Goal: Register for event/course

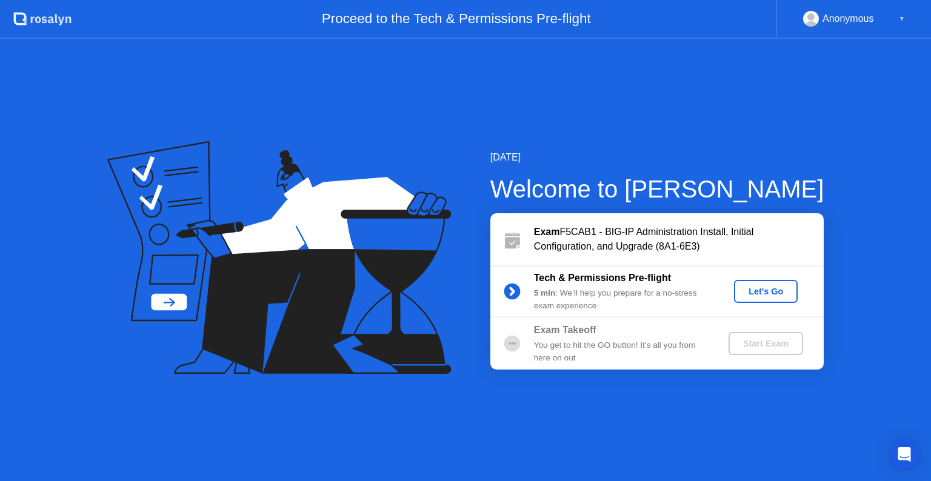
click at [771, 292] on div "Let's Go" at bounding box center [766, 292] width 54 height 10
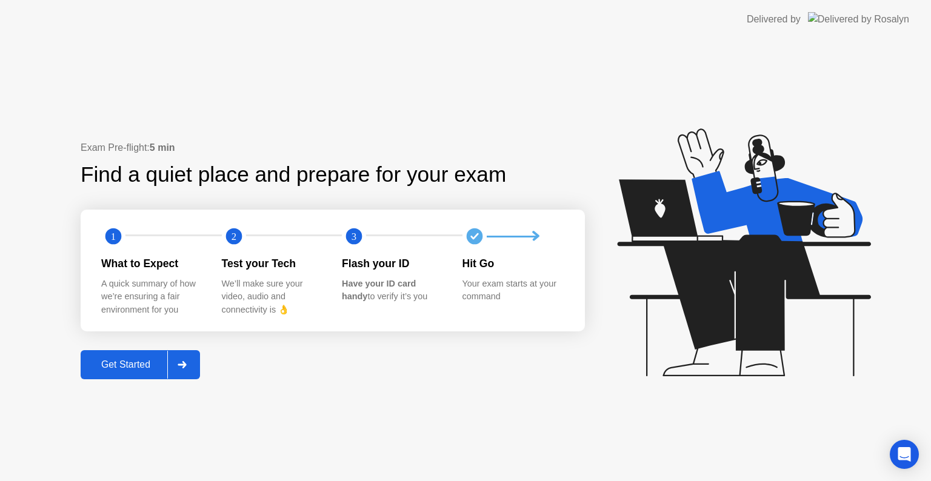
click at [124, 364] on div "Get Started" at bounding box center [125, 364] width 83 height 11
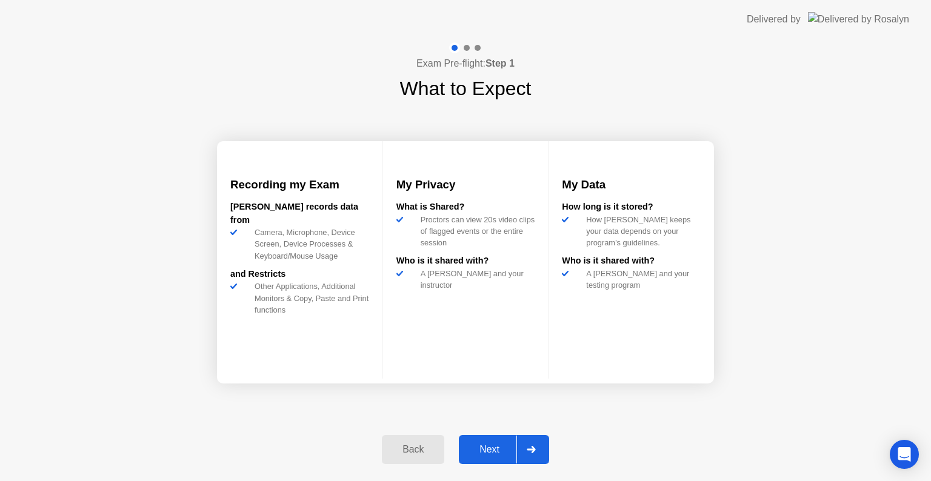
click at [488, 446] on div "Next" at bounding box center [490, 449] width 54 height 11
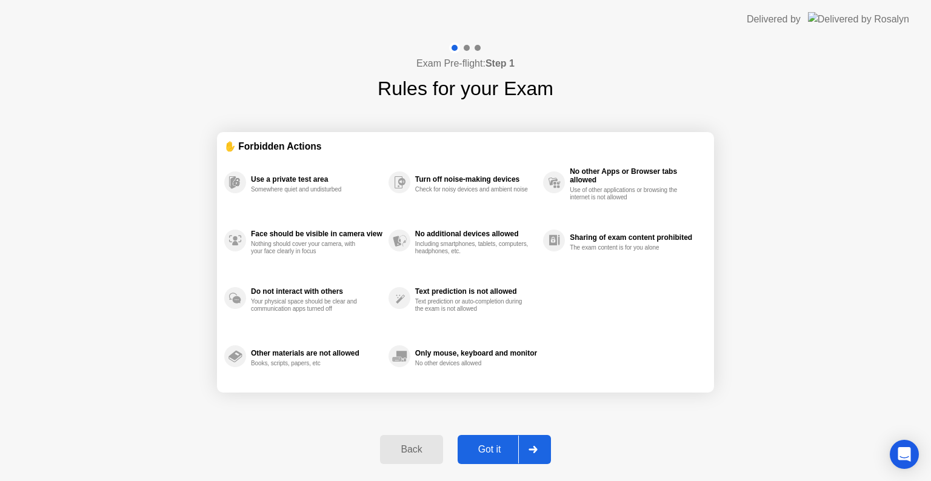
click at [486, 449] on div "Got it" at bounding box center [489, 449] width 57 height 11
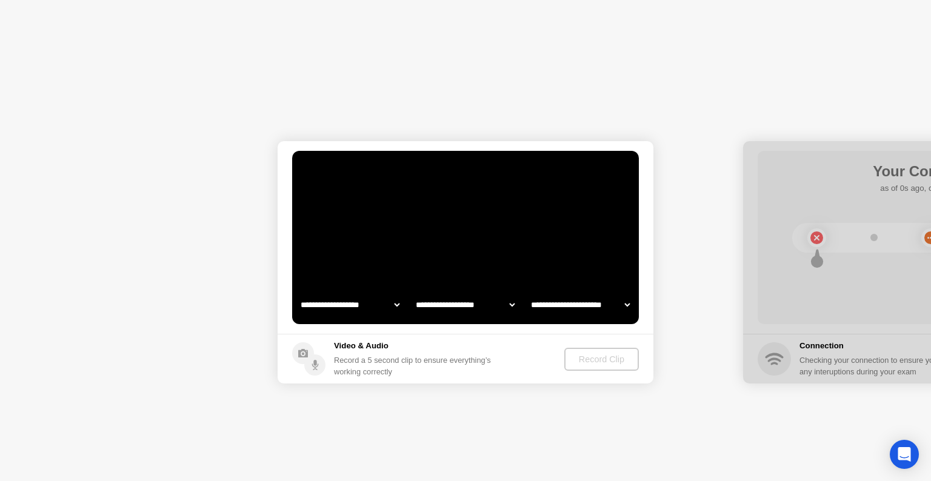
select select "**********"
select select "*******"
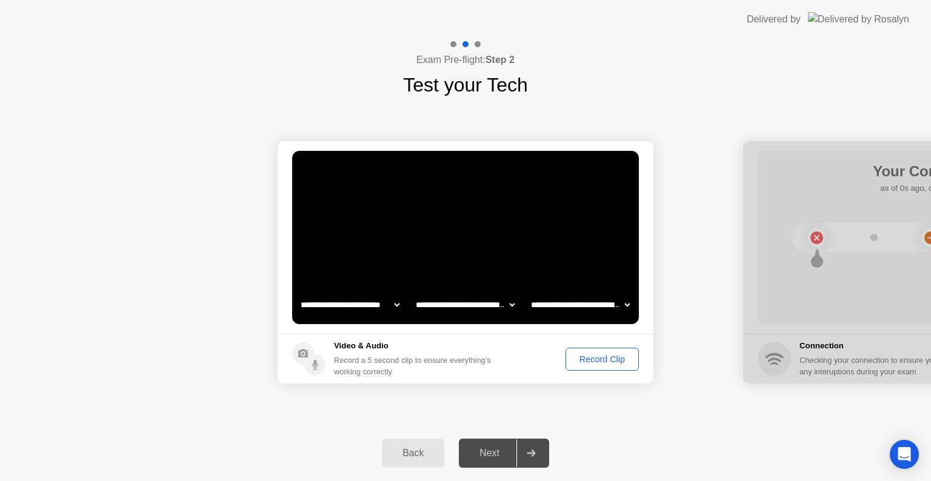
click at [584, 356] on div "Record Clip" at bounding box center [602, 360] width 65 height 10
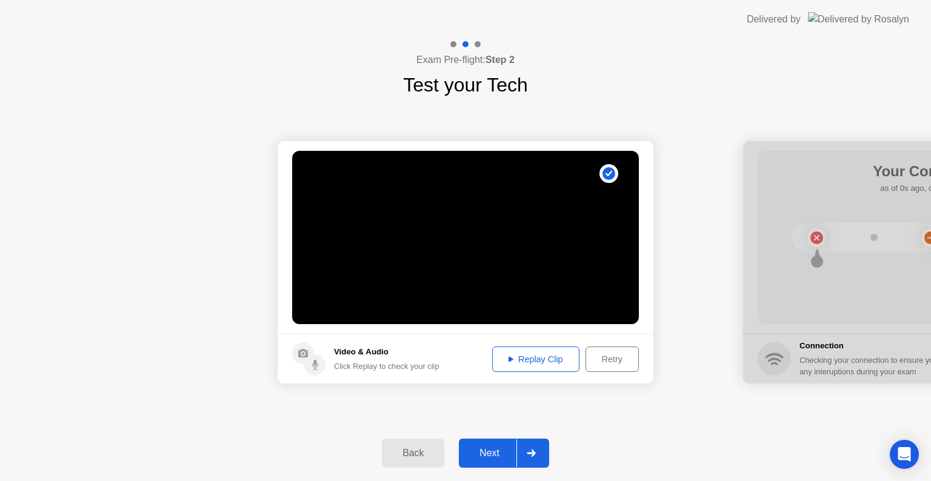
click at [541, 363] on div "Replay Clip" at bounding box center [535, 360] width 79 height 10
click at [497, 455] on div "Next" at bounding box center [490, 453] width 54 height 11
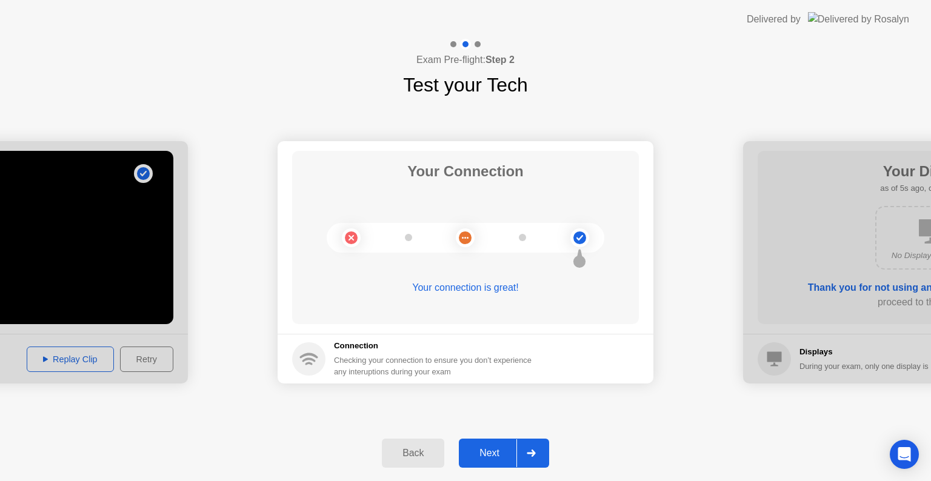
click at [493, 448] on div "Next" at bounding box center [490, 453] width 54 height 11
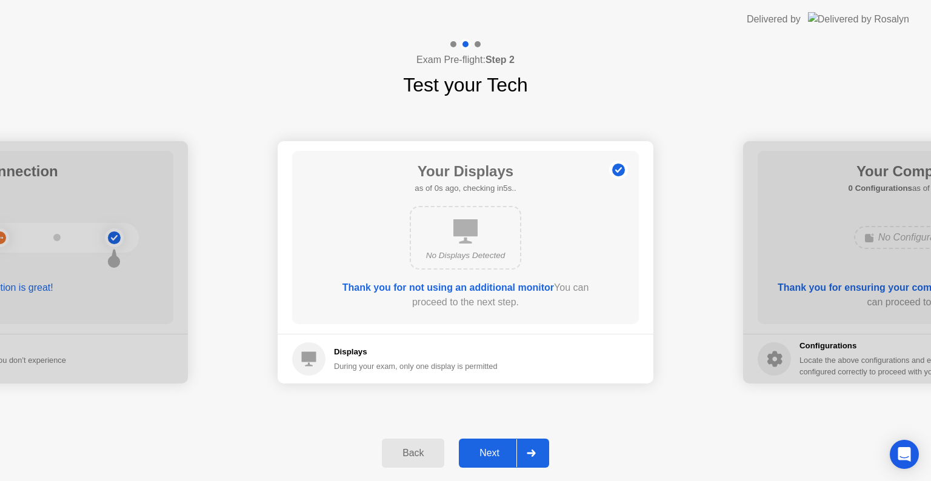
click at [452, 252] on div "No Displays Detected" at bounding box center [466, 256] width 90 height 12
click at [496, 449] on div "Next" at bounding box center [490, 453] width 54 height 11
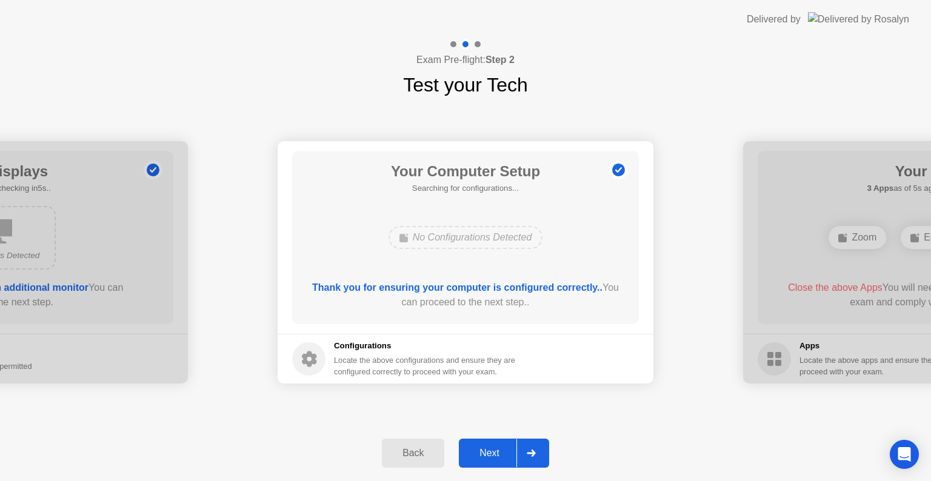
click at [495, 448] on div "Next" at bounding box center [490, 453] width 54 height 11
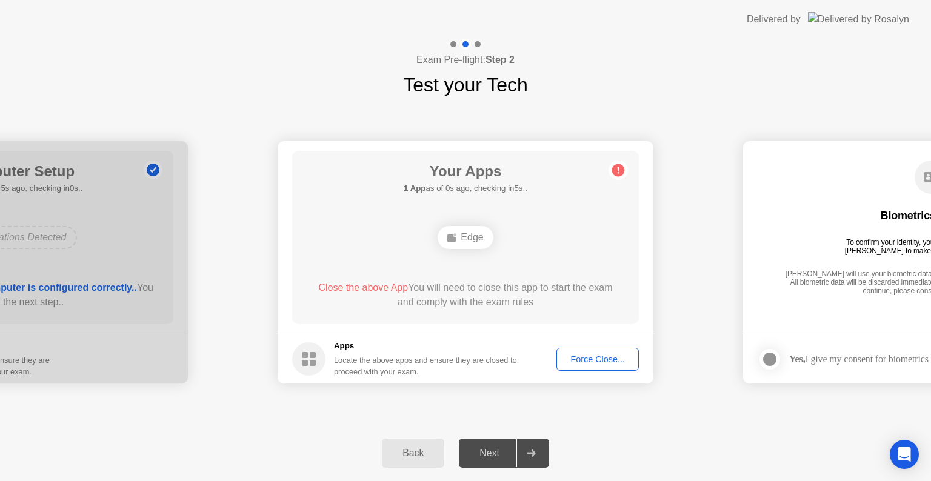
click at [601, 361] on div "Force Close..." at bounding box center [598, 360] width 74 height 10
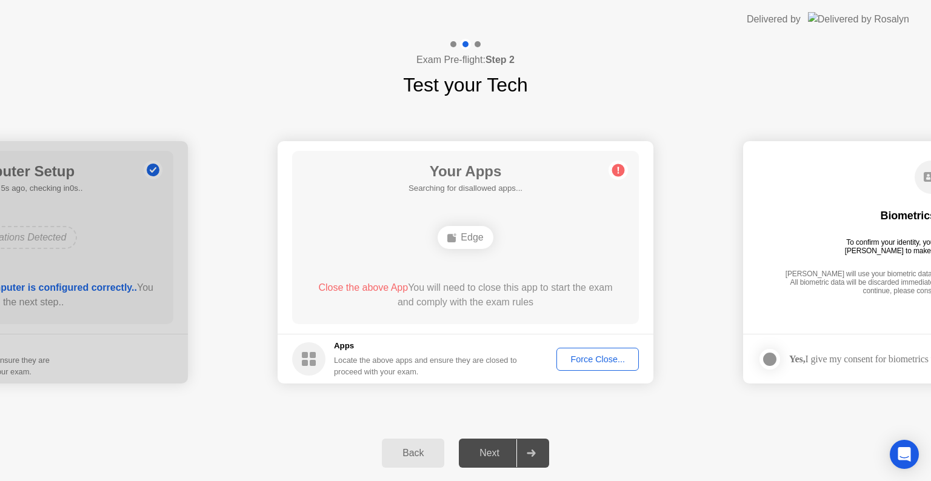
click at [629, 416] on div "**********" at bounding box center [465, 262] width 931 height 326
click at [487, 360] on div "Locate the above apps and ensure they are closed to proceed with your exam." at bounding box center [426, 366] width 184 height 23
click at [584, 361] on div "Force Close..." at bounding box center [598, 360] width 74 height 10
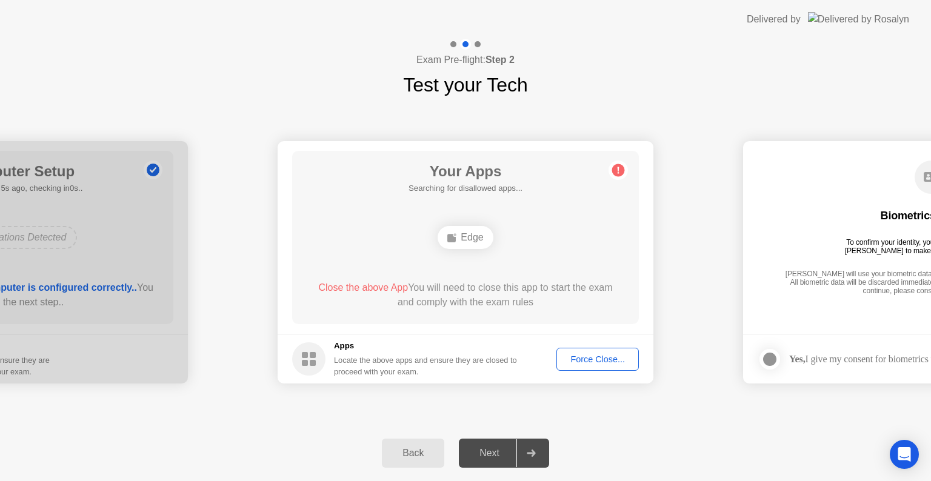
click at [492, 453] on div "Next" at bounding box center [490, 453] width 54 height 11
click at [618, 171] on icon at bounding box center [619, 170] width 2 height 7
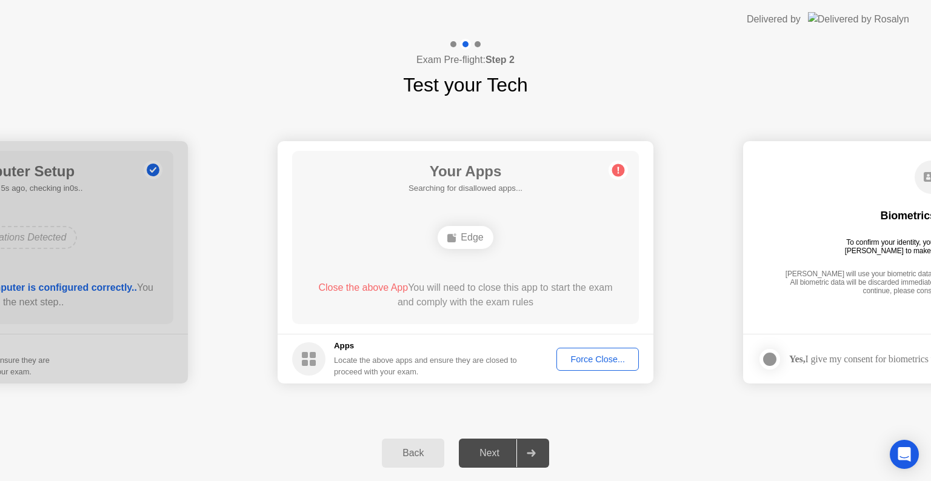
click at [367, 288] on span "Close the above App" at bounding box center [363, 287] width 90 height 10
click at [339, 286] on span "Close the above App" at bounding box center [363, 287] width 90 height 10
click at [427, 286] on div "Close the above App You will need to close this app to start the exam and compl…" at bounding box center [466, 295] width 312 height 29
click at [455, 233] on ellipse at bounding box center [455, 235] width 4 height 4
click at [423, 453] on div "Back" at bounding box center [413, 453] width 55 height 11
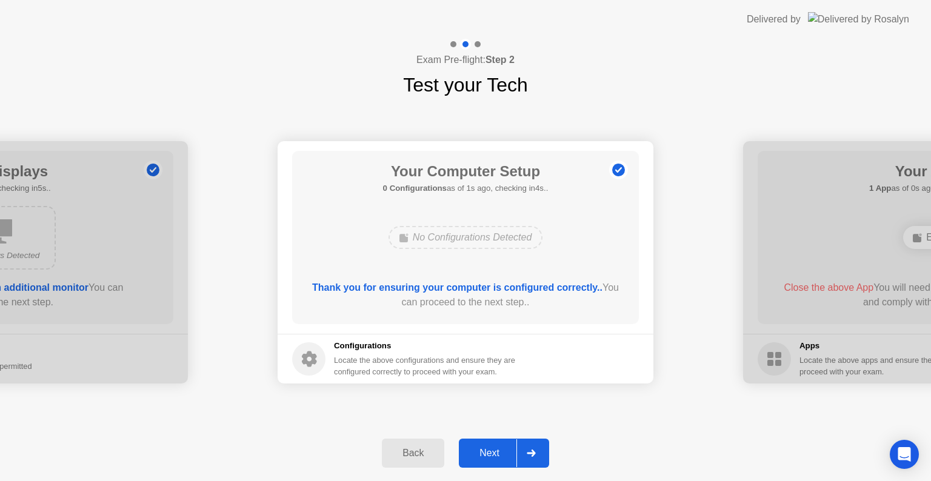
click at [496, 451] on div "Next" at bounding box center [490, 453] width 54 height 11
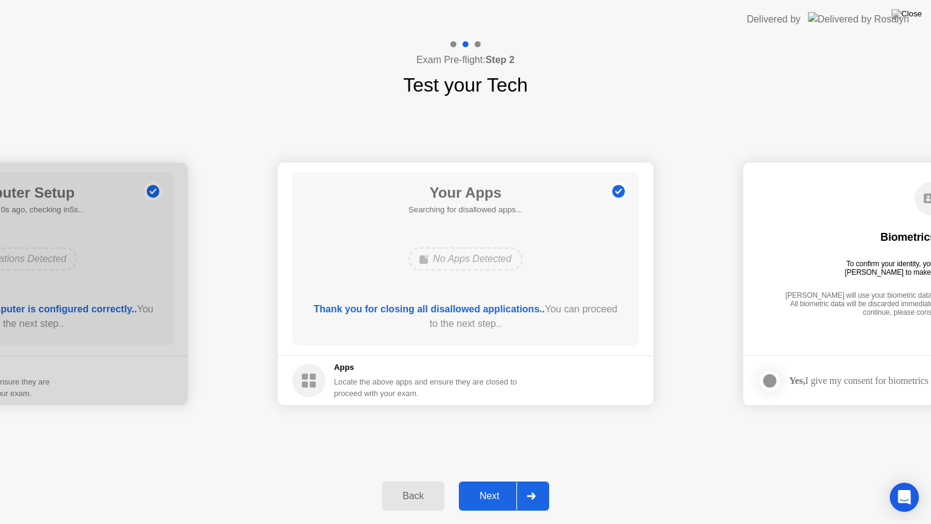
click at [497, 481] on div "Next" at bounding box center [490, 495] width 54 height 11
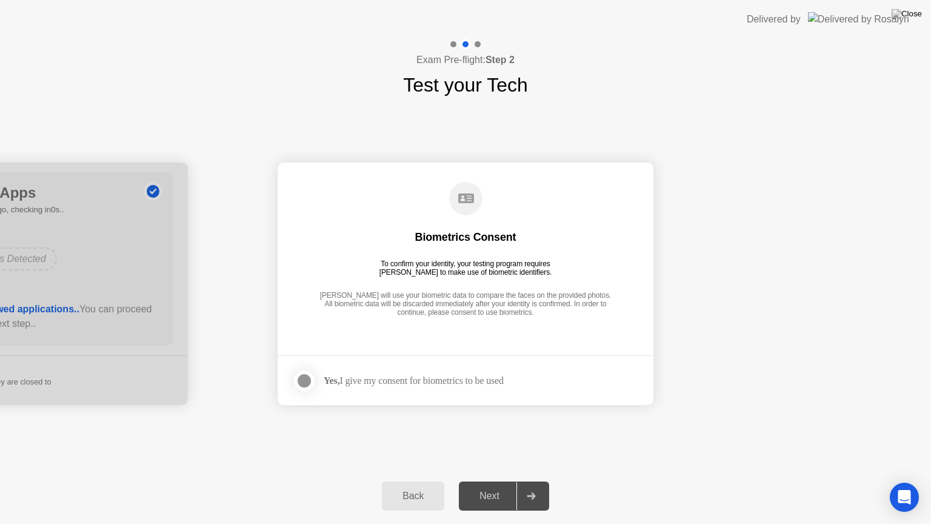
click at [456, 375] on div "Yes, I give my consent for biometrics to be used" at bounding box center [414, 381] width 180 height 12
click at [446, 384] on div "Yes, I give my consent for biometrics to be used" at bounding box center [414, 381] width 180 height 12
click at [310, 379] on div at bounding box center [304, 380] width 15 height 15
click at [497, 481] on div "Next" at bounding box center [490, 495] width 54 height 11
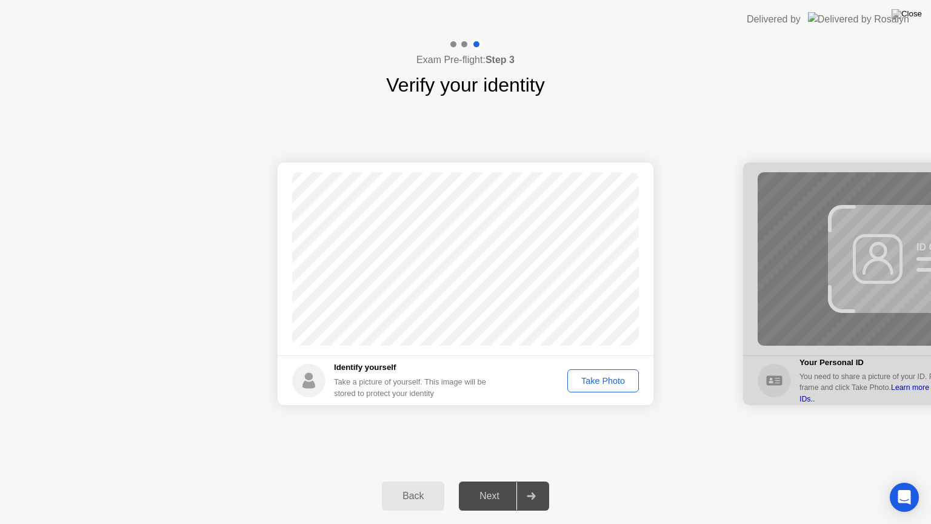
click at [596, 379] on div "Take Photo" at bounding box center [603, 381] width 63 height 10
click at [498, 481] on button "Next" at bounding box center [504, 495] width 90 height 29
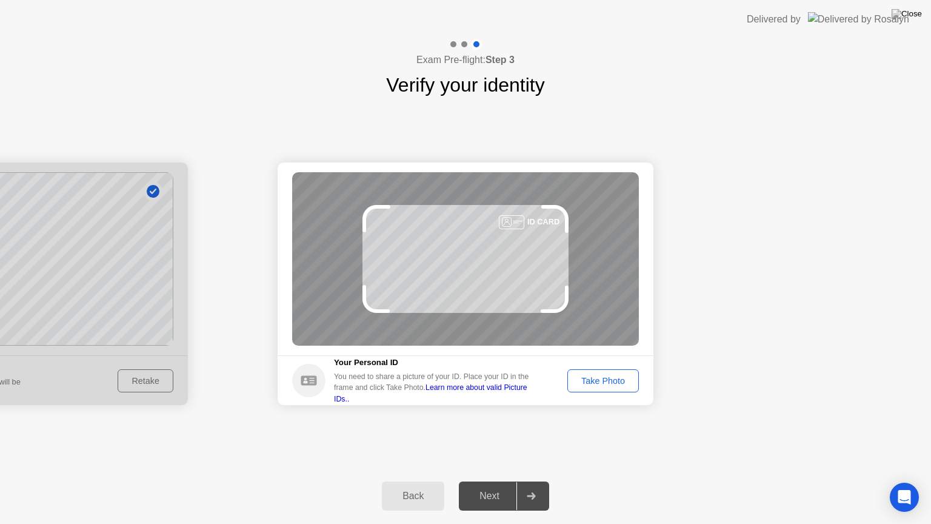
click at [605, 380] on div "Take Photo" at bounding box center [603, 381] width 63 height 10
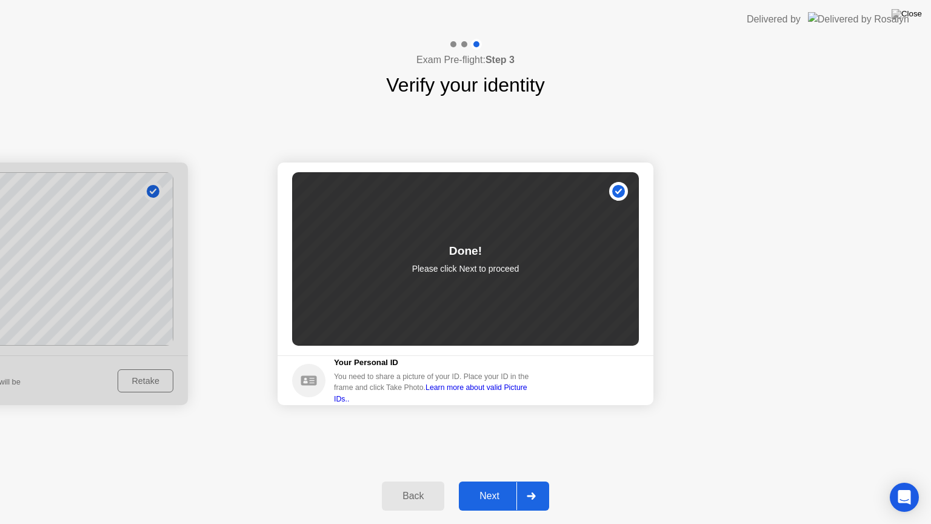
click at [495, 481] on div "Next" at bounding box center [490, 495] width 54 height 11
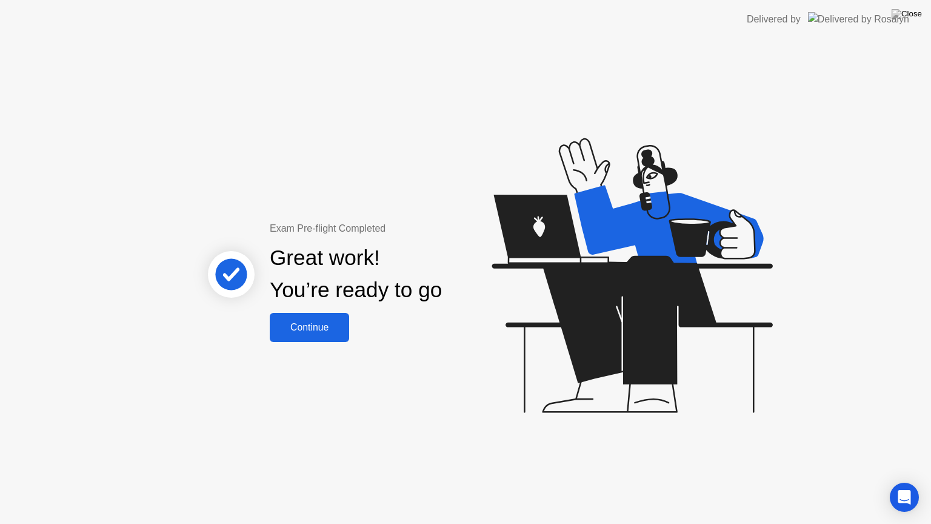
click at [324, 327] on div "Continue" at bounding box center [309, 327] width 72 height 11
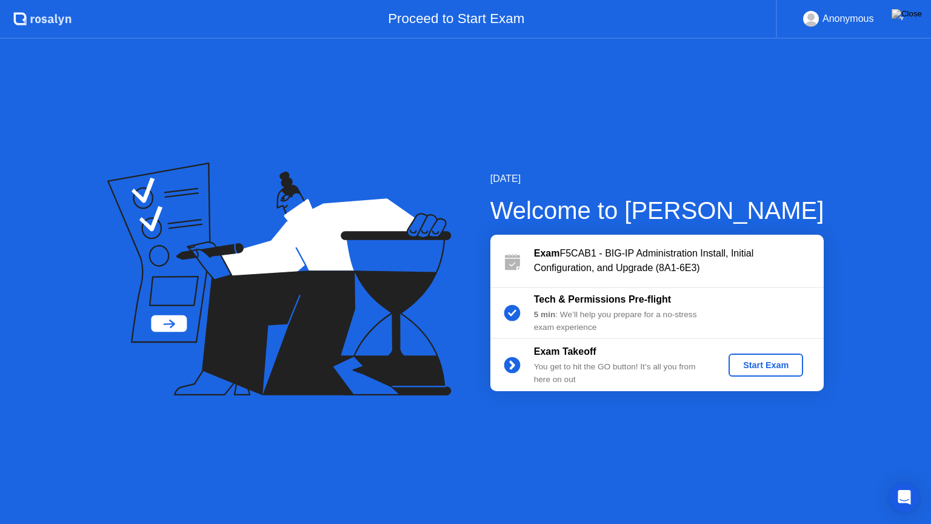
click at [757, 366] on div "Start Exam" at bounding box center [766, 365] width 65 height 10
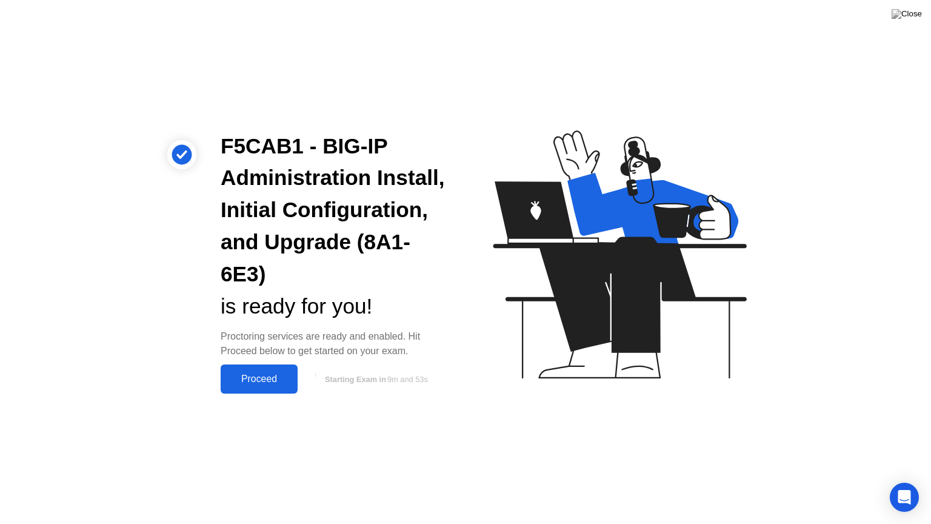
click at [254, 383] on div "Proceed" at bounding box center [259, 378] width 70 height 11
